Goal: Task Accomplishment & Management: Manage account settings

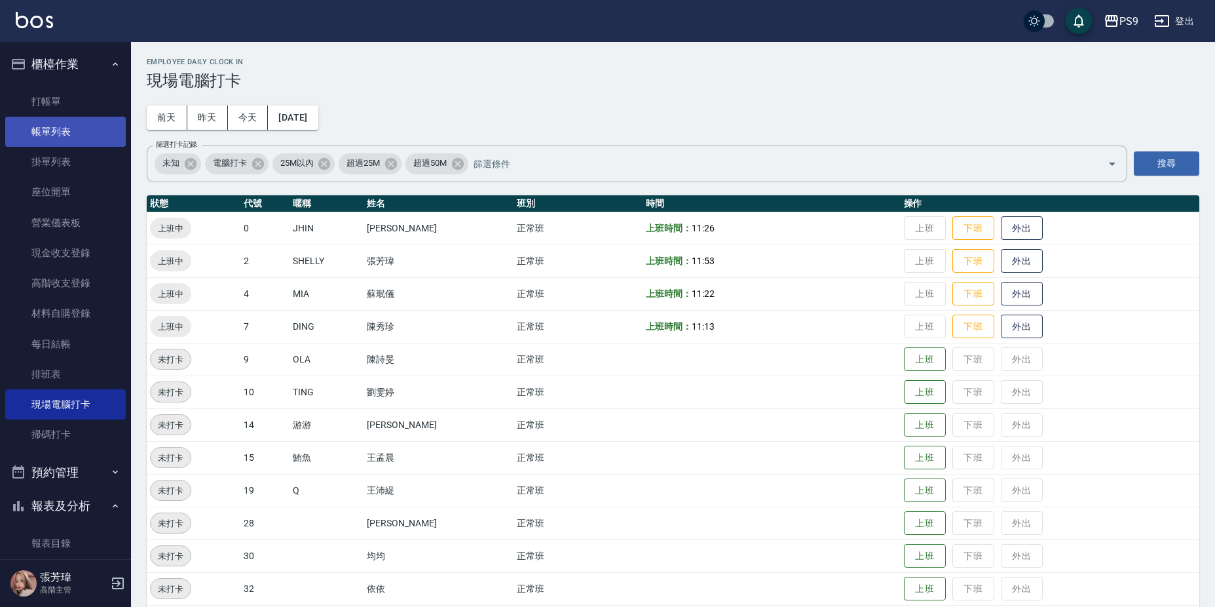
click at [81, 126] on link "帳單列表" at bounding box center [65, 132] width 121 height 30
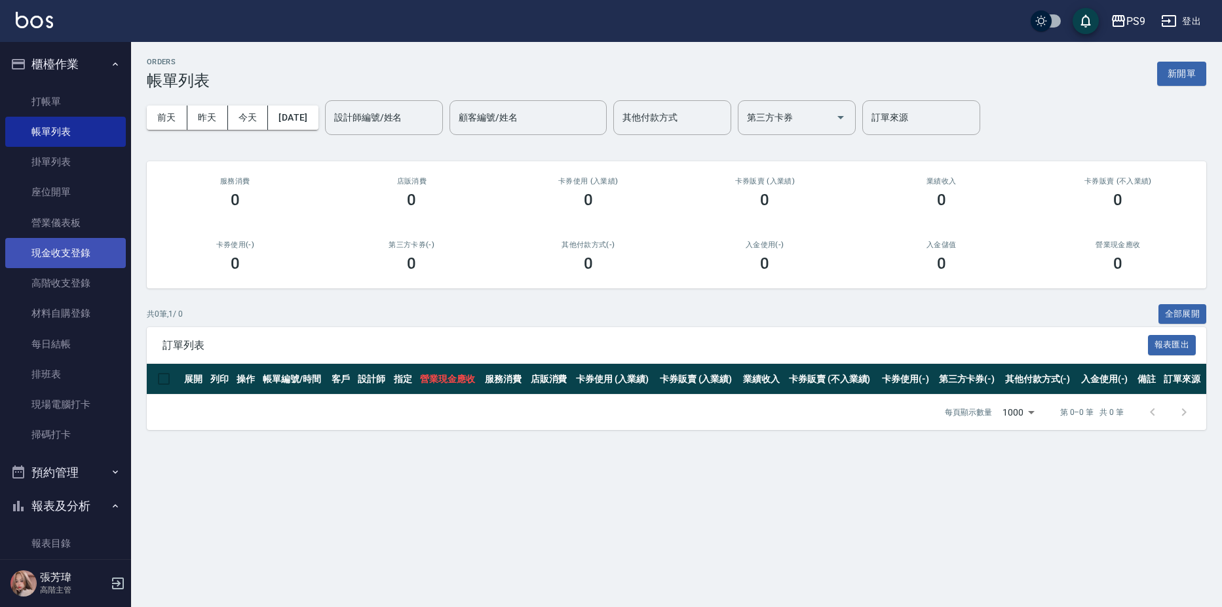
click at [64, 243] on link "現金收支登錄" at bounding box center [65, 253] width 121 height 30
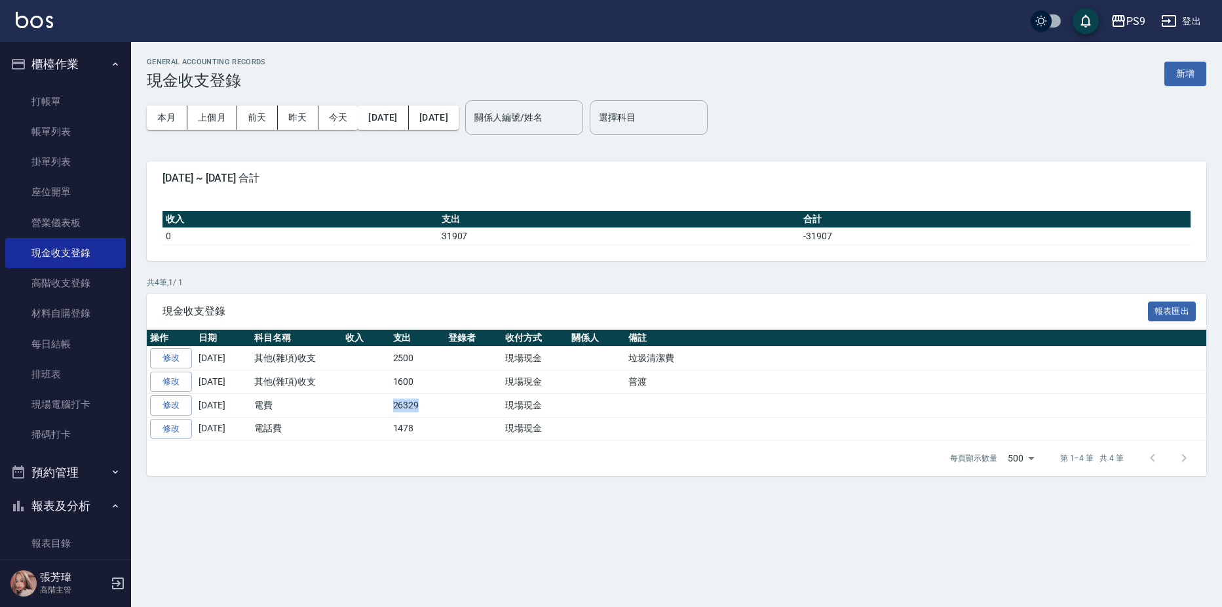
drag, startPoint x: 392, startPoint y: 402, endPoint x: 432, endPoint y: 400, distance: 40.1
click at [432, 400] on td "26329" at bounding box center [418, 405] width 56 height 24
drag, startPoint x: 432, startPoint y: 400, endPoint x: 410, endPoint y: 451, distance: 56.6
click at [410, 451] on div "每頁顯示數量 500 500 第 1–4 筆 共 4 筆" at bounding box center [677, 457] width 1060 height 35
click at [176, 429] on link "修改" at bounding box center [171, 429] width 42 height 20
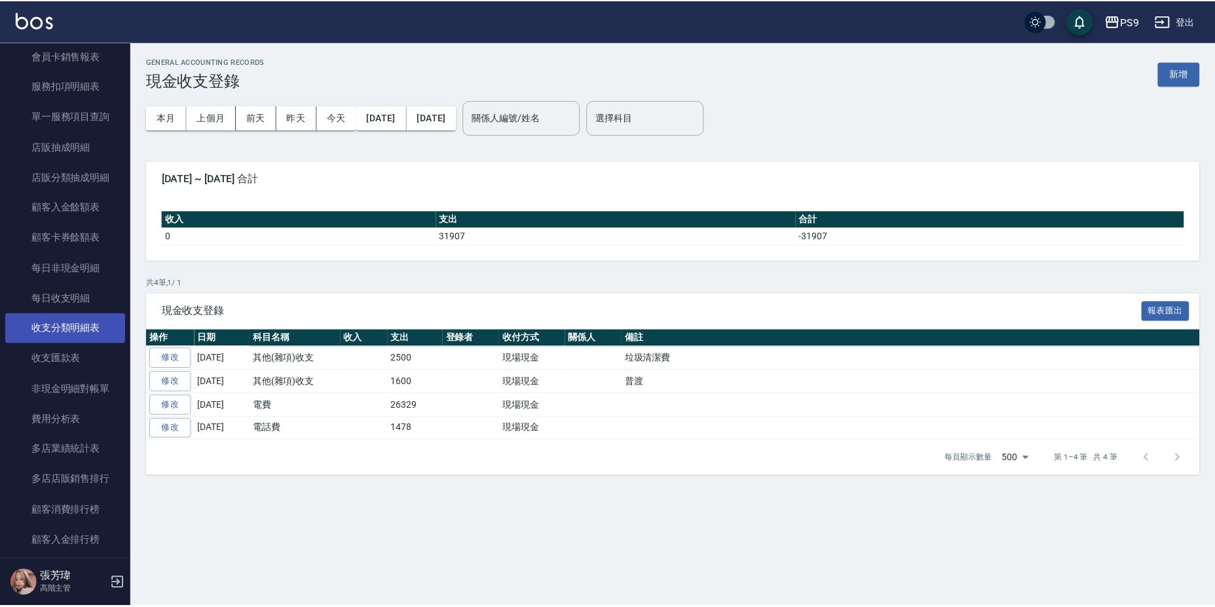
scroll to position [1432, 0]
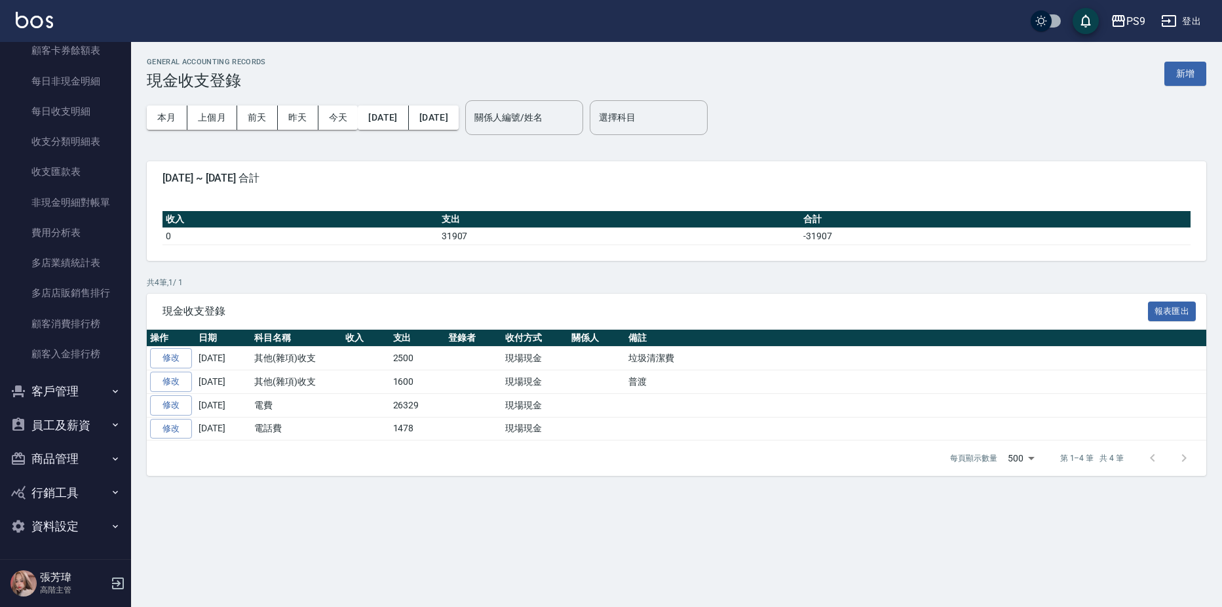
click at [52, 381] on button "客戶管理" at bounding box center [65, 391] width 121 height 34
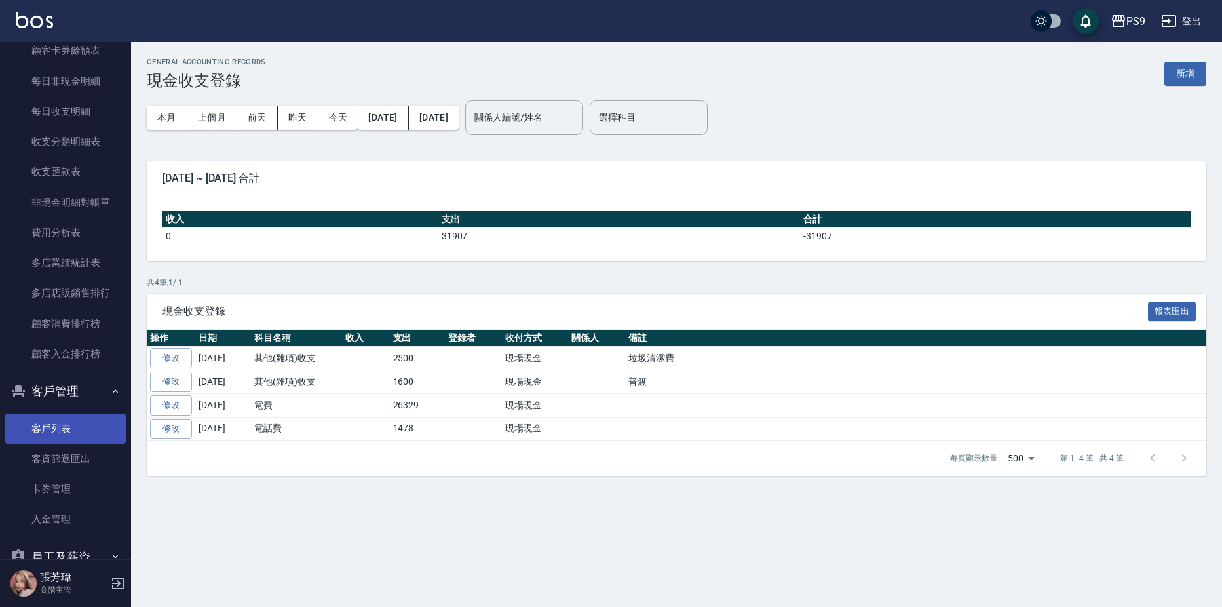
click at [47, 418] on link "客戶列表" at bounding box center [65, 428] width 121 height 30
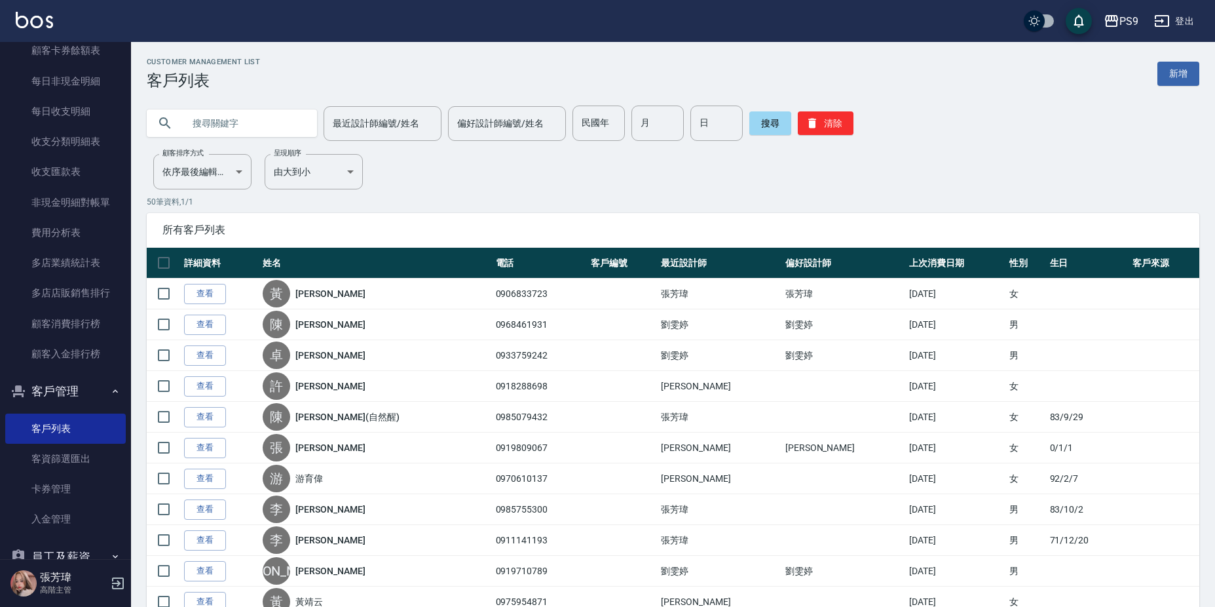
click at [252, 111] on input "text" at bounding box center [244, 122] width 123 height 35
click at [258, 119] on input "text" at bounding box center [244, 122] width 123 height 35
click at [259, 119] on input "text" at bounding box center [244, 122] width 123 height 35
type input "0970"
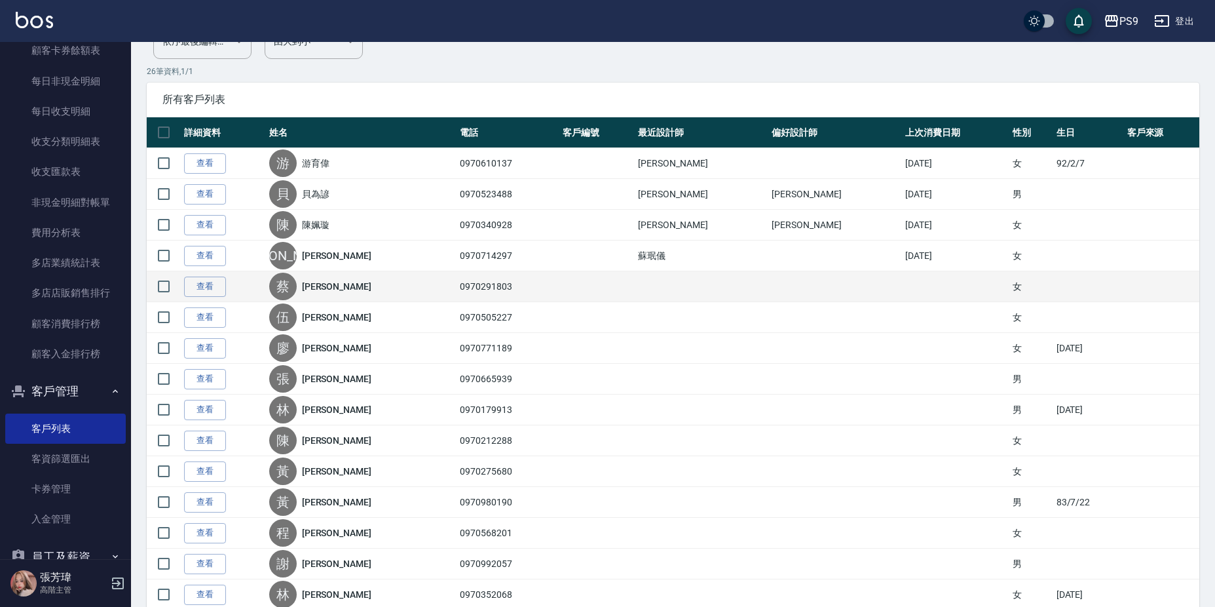
scroll to position [131, 0]
